Goal: Browse casually: Explore the website without a specific task or goal

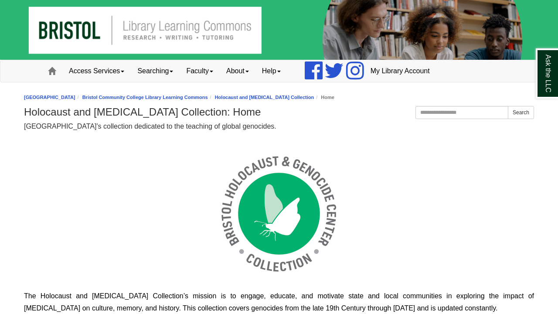
scroll to position [17, 510]
